Goal: Navigation & Orientation: Find specific page/section

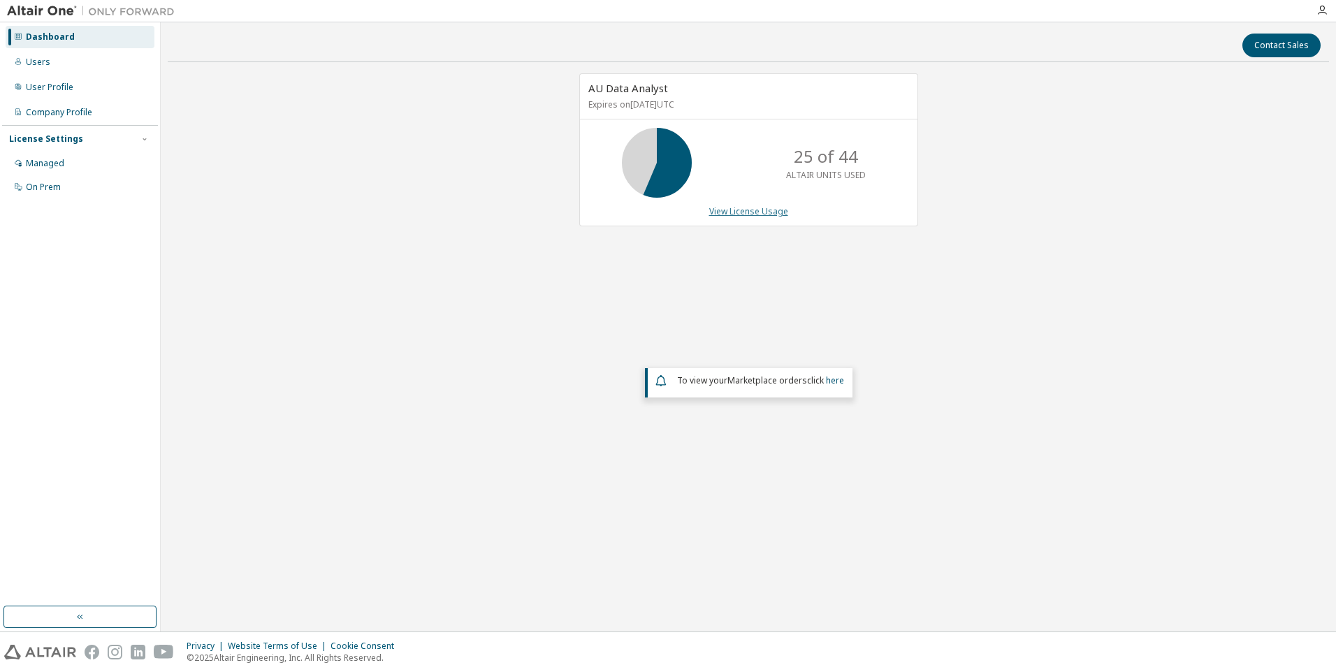
click at [343, 210] on link "View License Usage" at bounding box center [748, 211] width 79 height 12
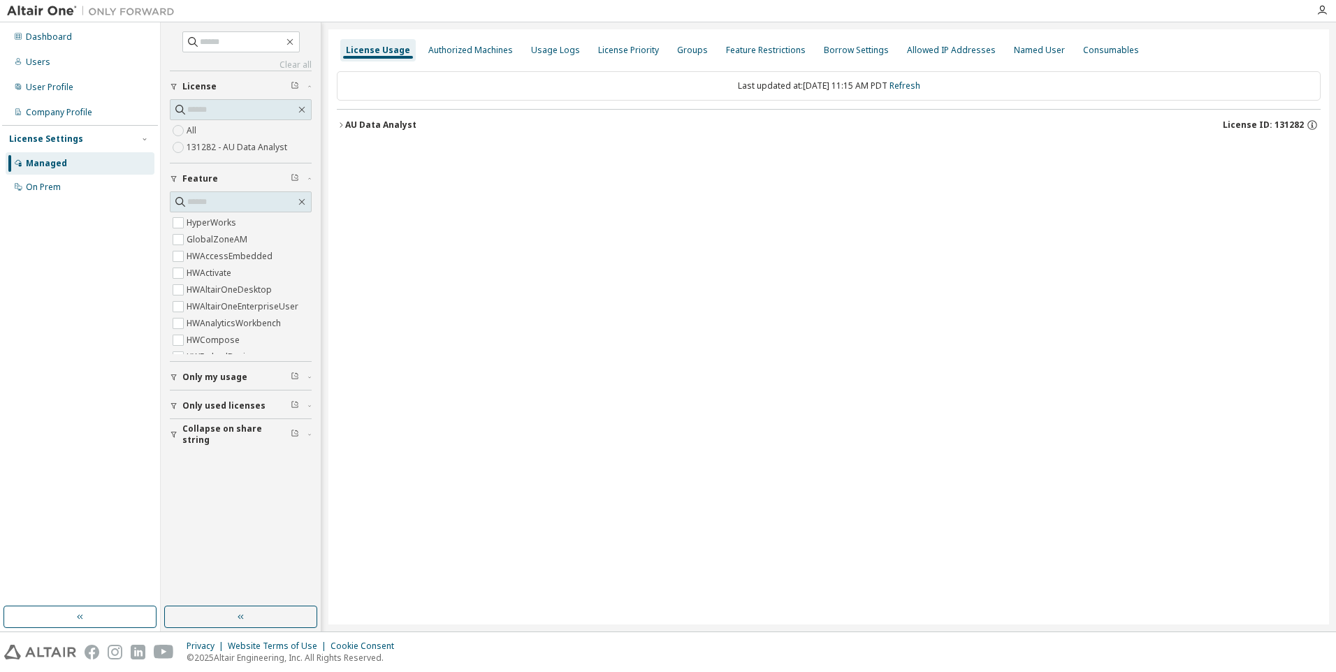
click at [340, 125] on icon "button" at bounding box center [341, 125] width 8 height 8
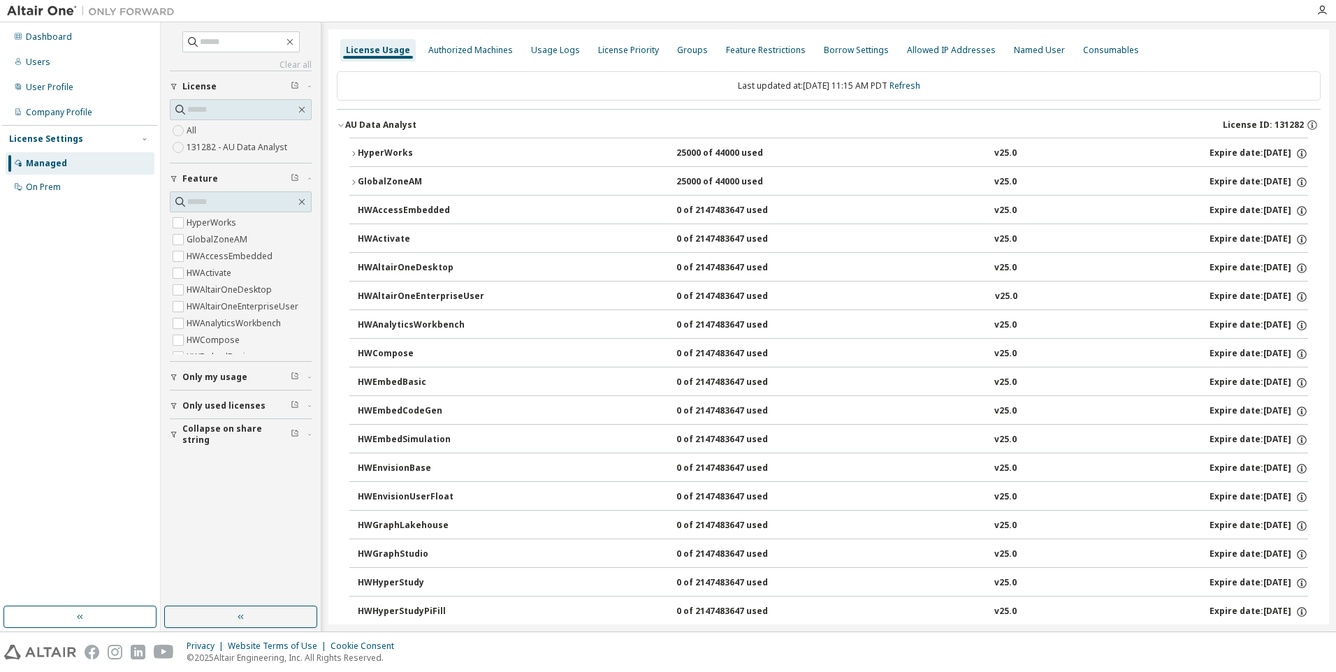
click at [340, 125] on icon "button" at bounding box center [341, 125] width 8 height 8
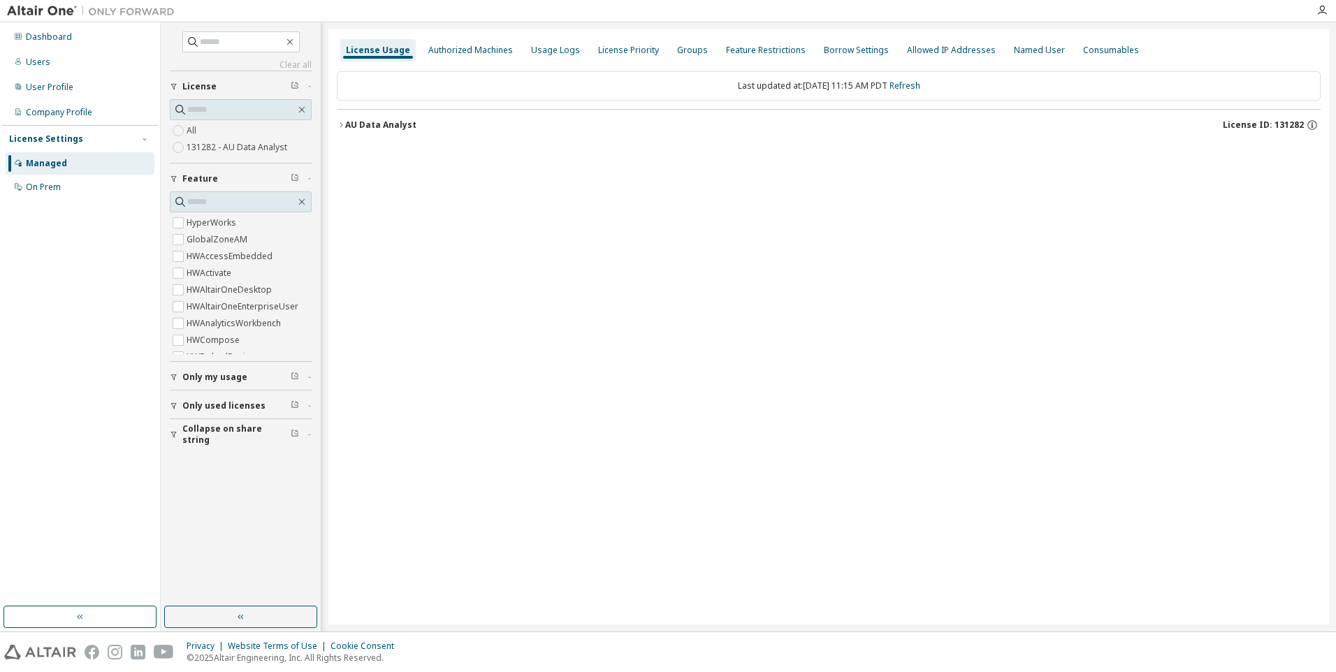
click at [343, 126] on icon "button" at bounding box center [341, 125] width 8 height 8
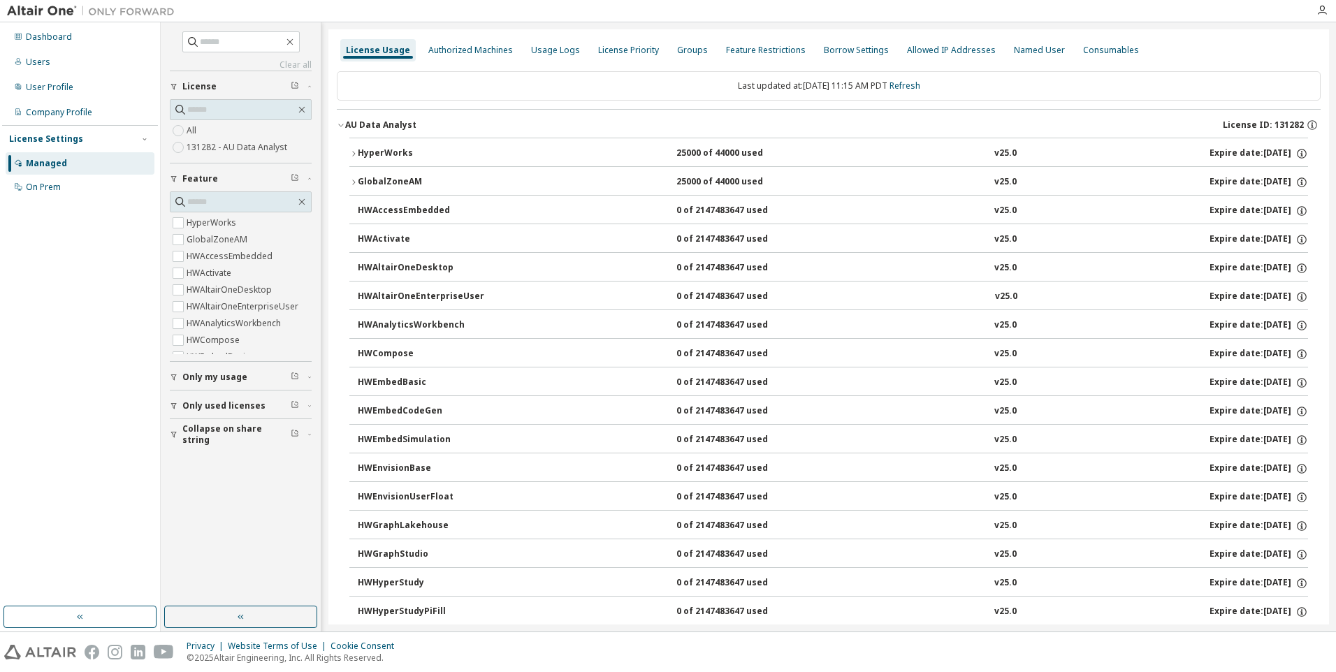
click at [343, 153] on div "HyperWorks" at bounding box center [421, 153] width 126 height 13
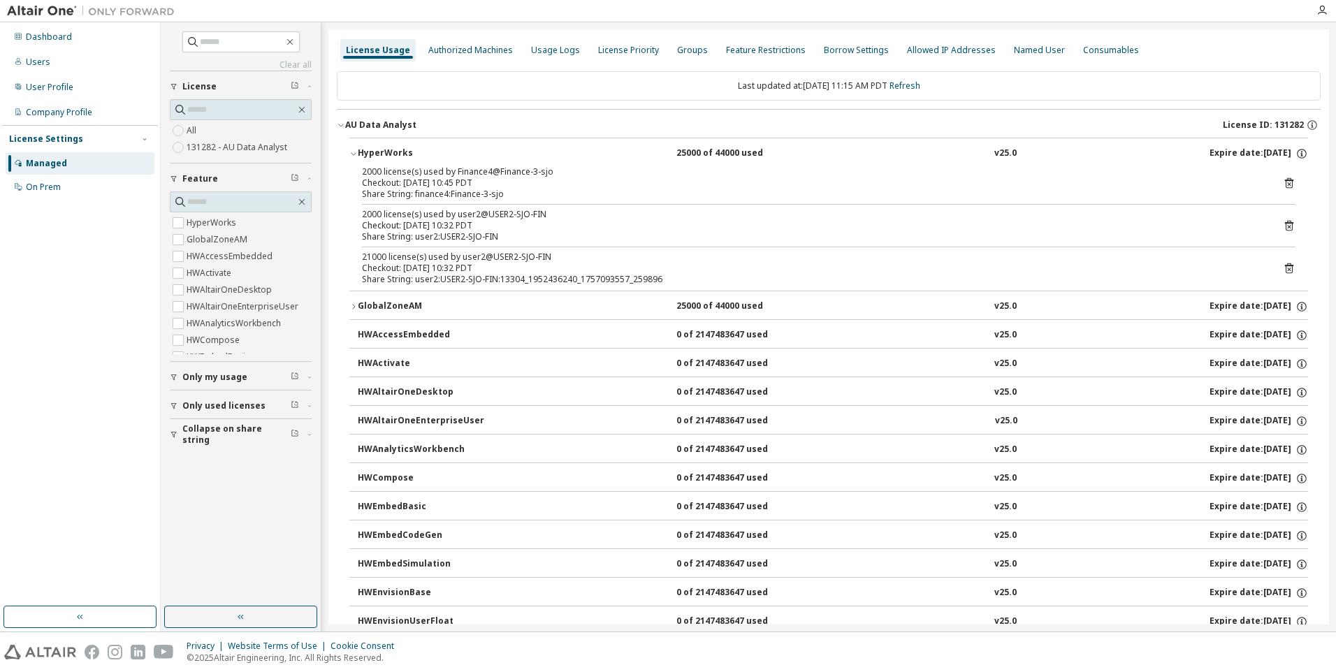
click at [78, 156] on div "Managed" at bounding box center [80, 163] width 149 height 22
click at [57, 57] on div "Users" at bounding box center [80, 62] width 149 height 22
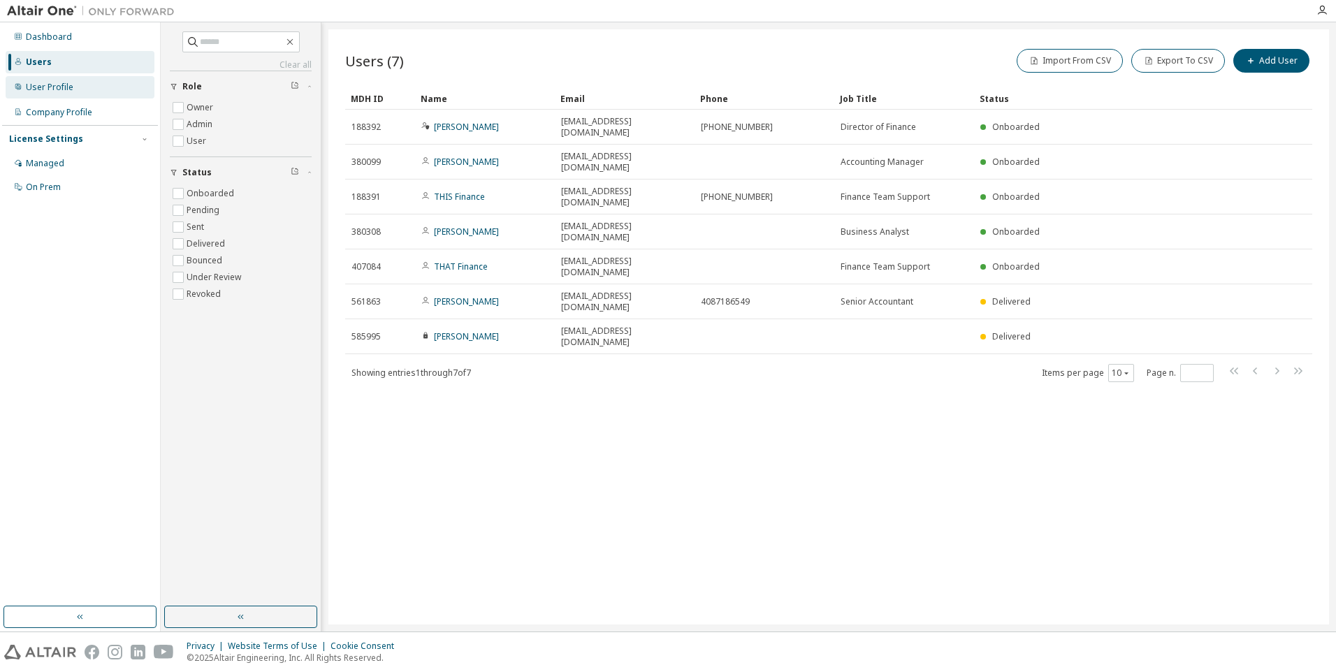
click at [36, 92] on div "User Profile" at bounding box center [50, 87] width 48 height 11
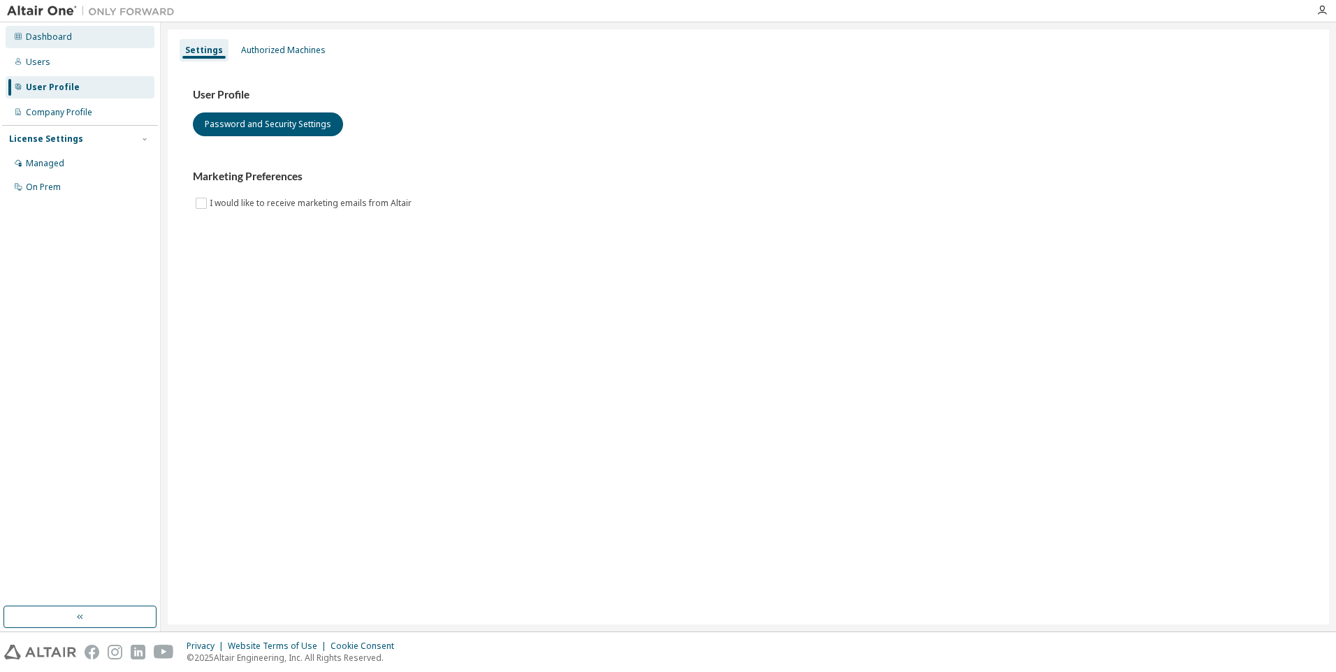
click at [41, 34] on div "Dashboard" at bounding box center [49, 36] width 46 height 11
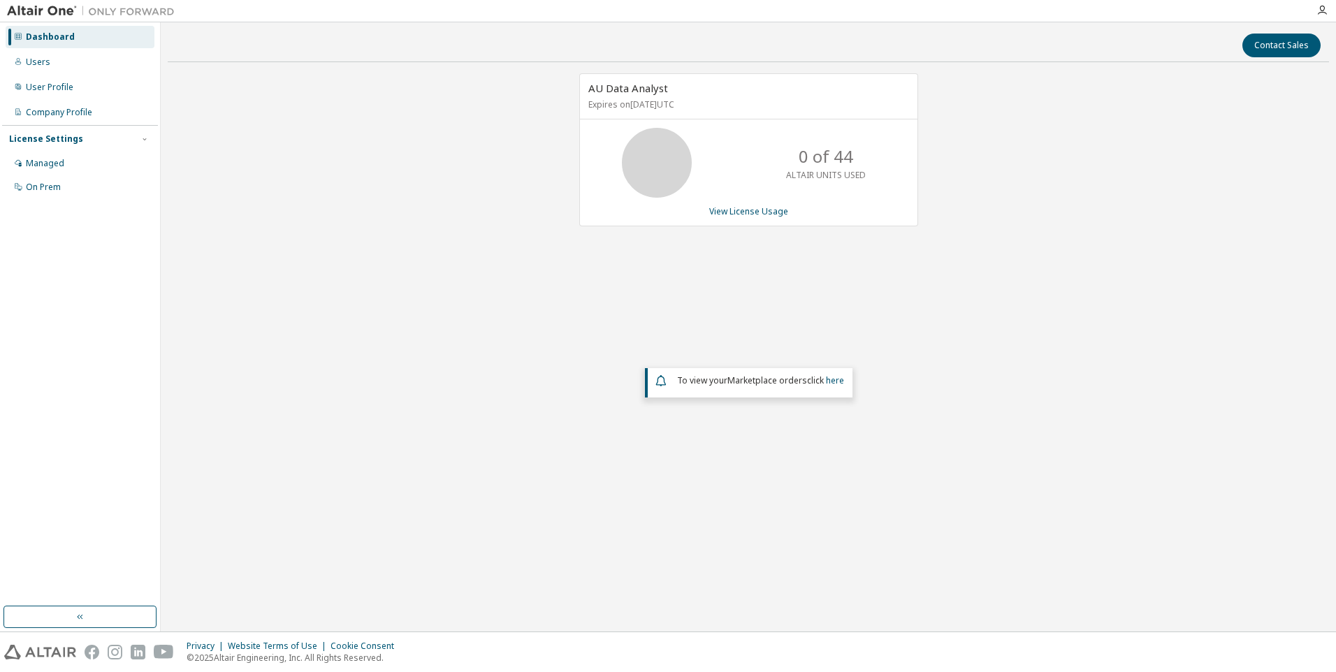
drag, startPoint x: 64, startPoint y: 606, endPoint x: 54, endPoint y: 620, distance: 17.6
click at [61, 333] on button "button" at bounding box center [79, 617] width 153 height 22
